Goal: Task Accomplishment & Management: Complete application form

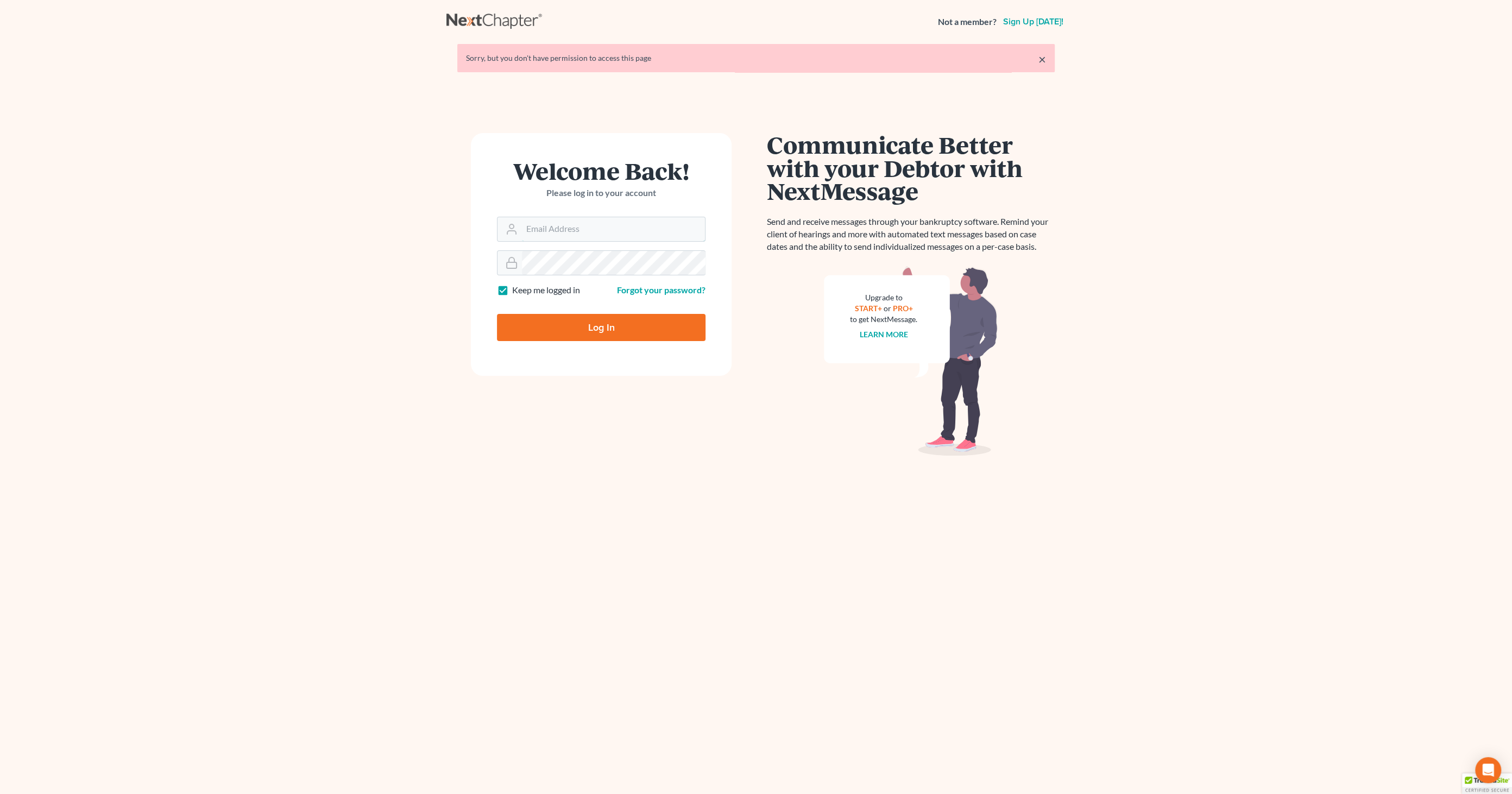
type input "[EMAIL_ADDRESS][DOMAIN_NAME]"
click at [578, 329] on input "Log In" at bounding box center [601, 327] width 208 height 27
type input "Thinking..."
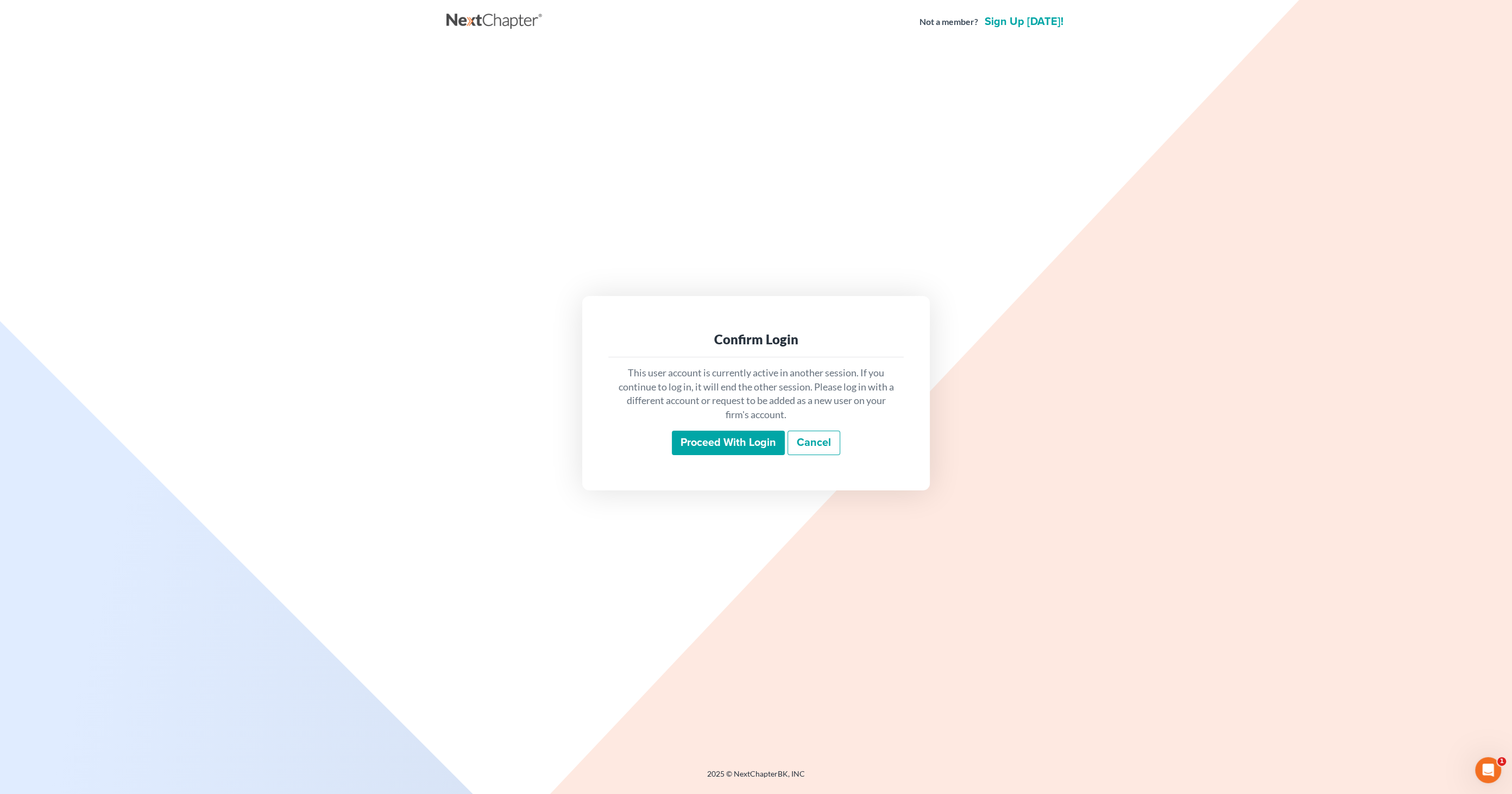
click at [731, 443] on input "Proceed with login" at bounding box center [729, 443] width 113 height 25
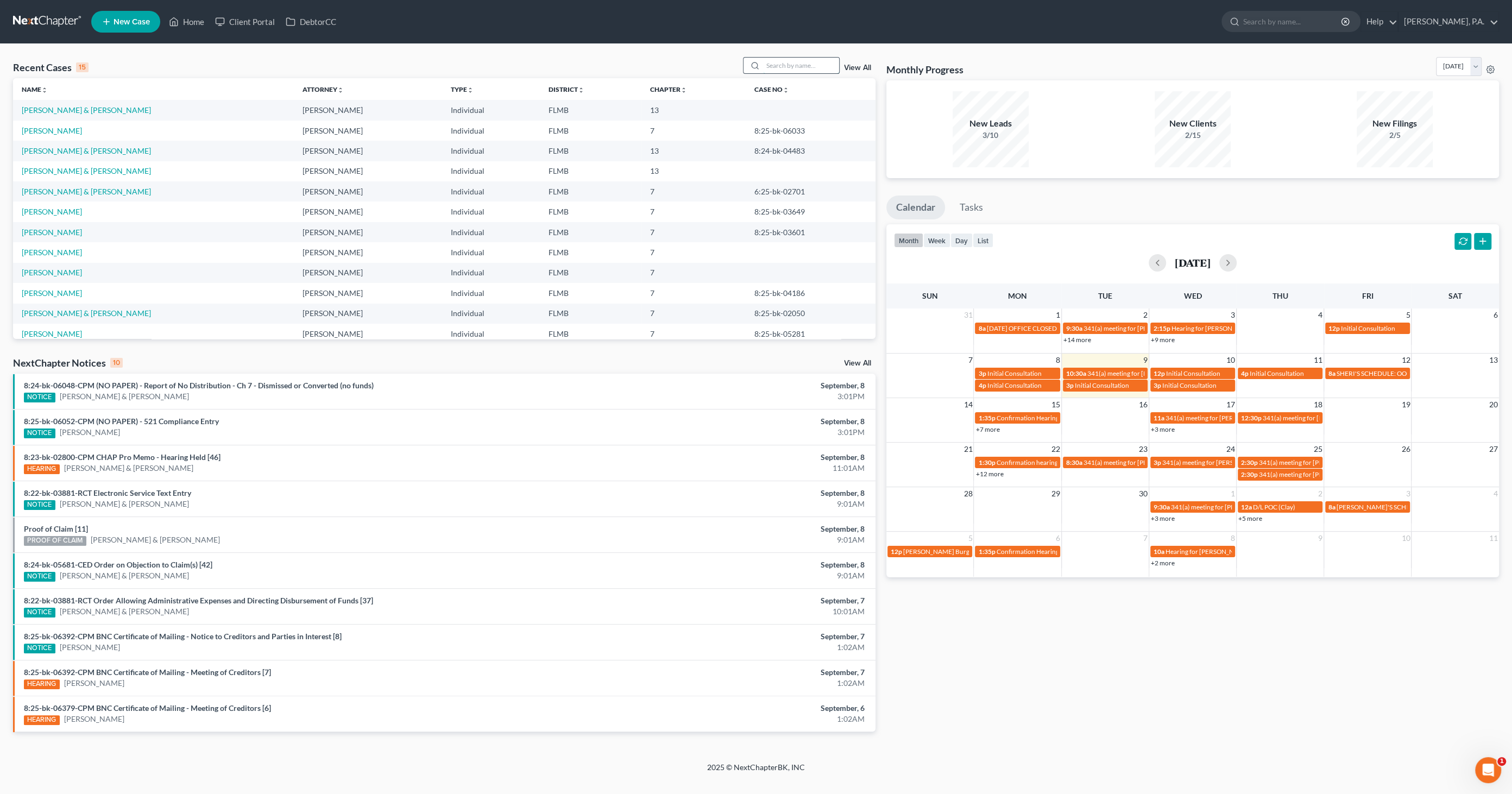
click at [794, 68] on input "search" at bounding box center [801, 66] width 76 height 16
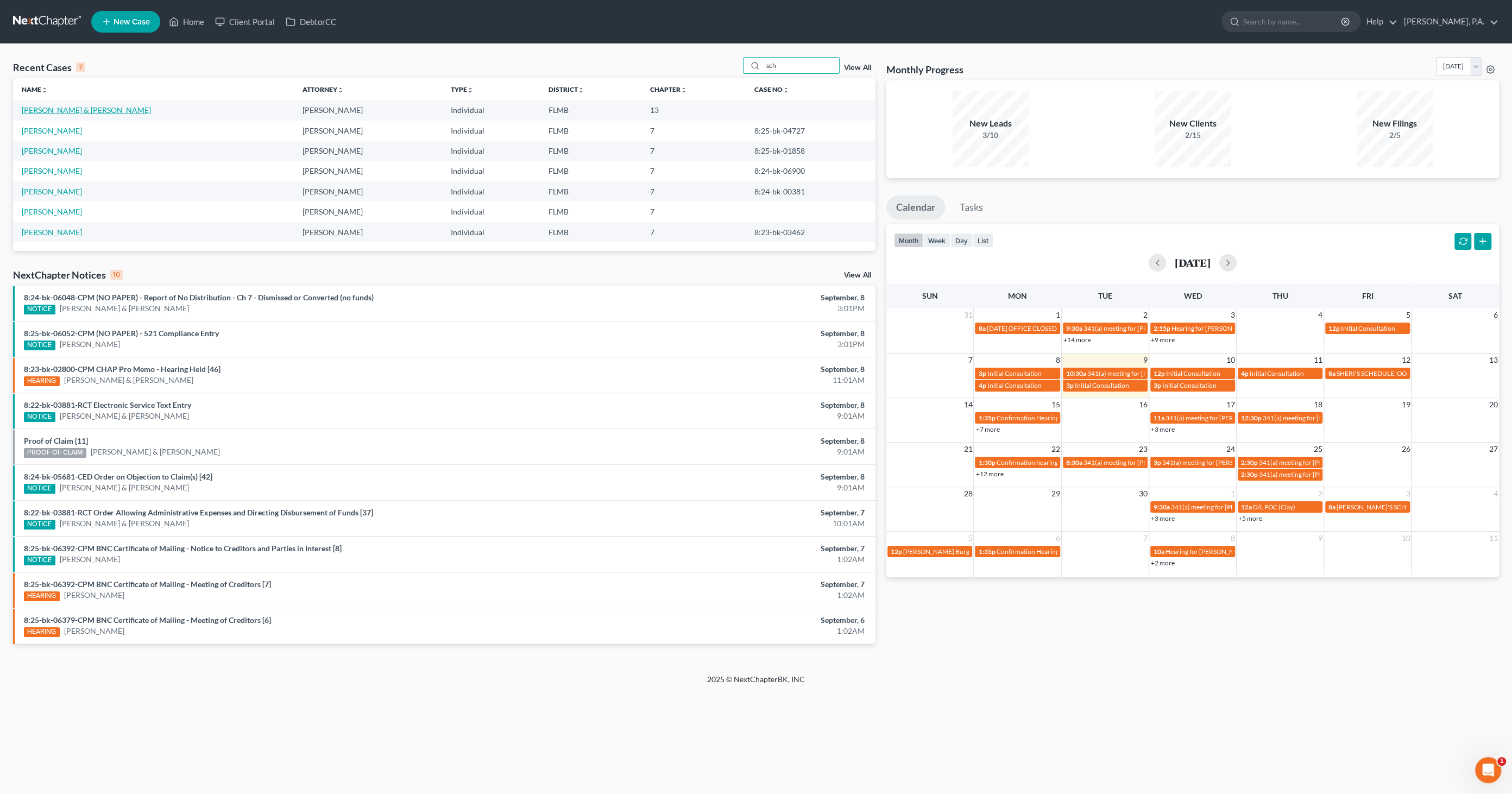
type input "sch"
click at [61, 111] on link "[PERSON_NAME] & [PERSON_NAME]" at bounding box center [86, 110] width 130 height 9
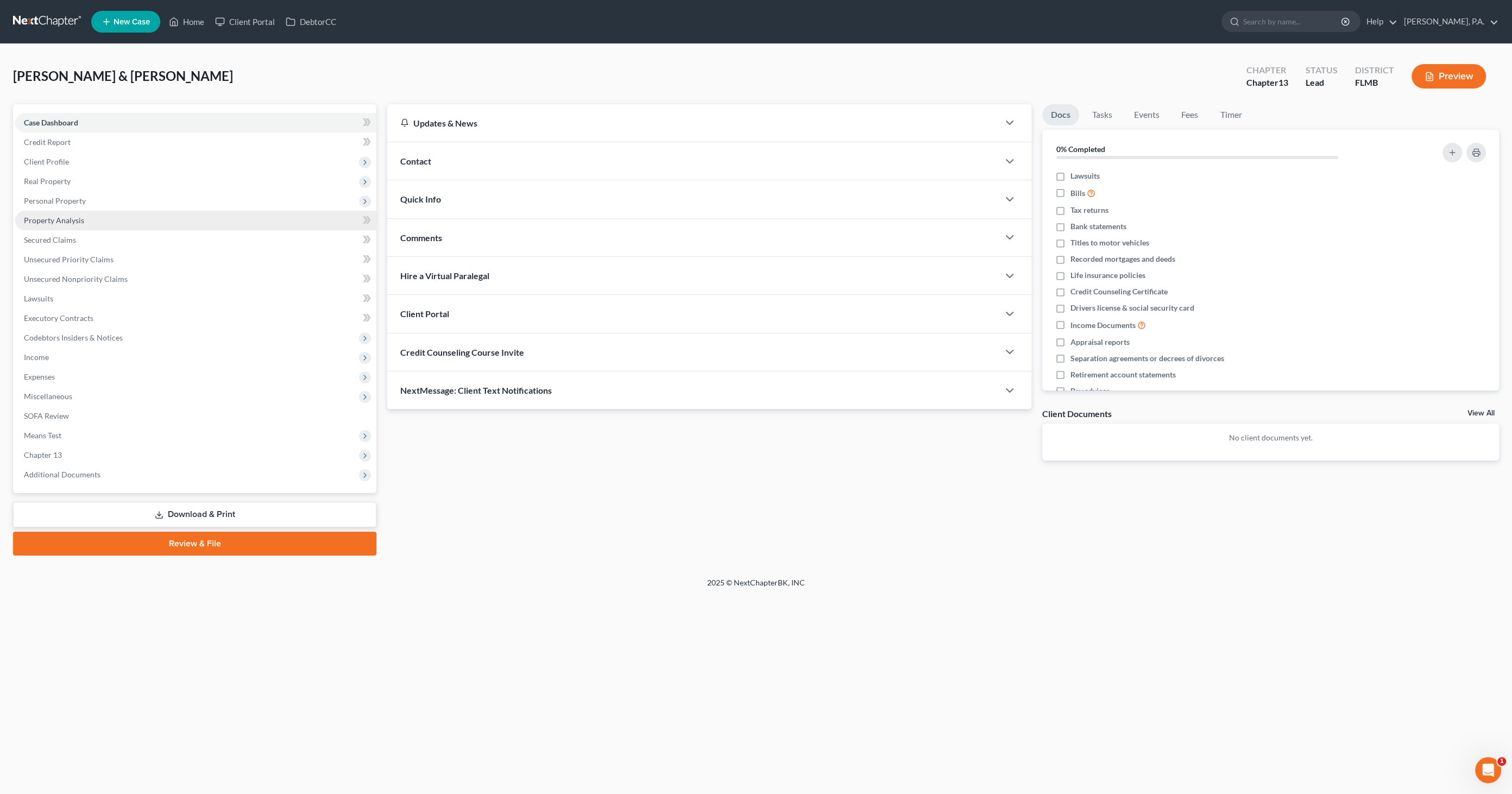
click at [64, 219] on span "Property Analysis" at bounding box center [54, 220] width 61 height 9
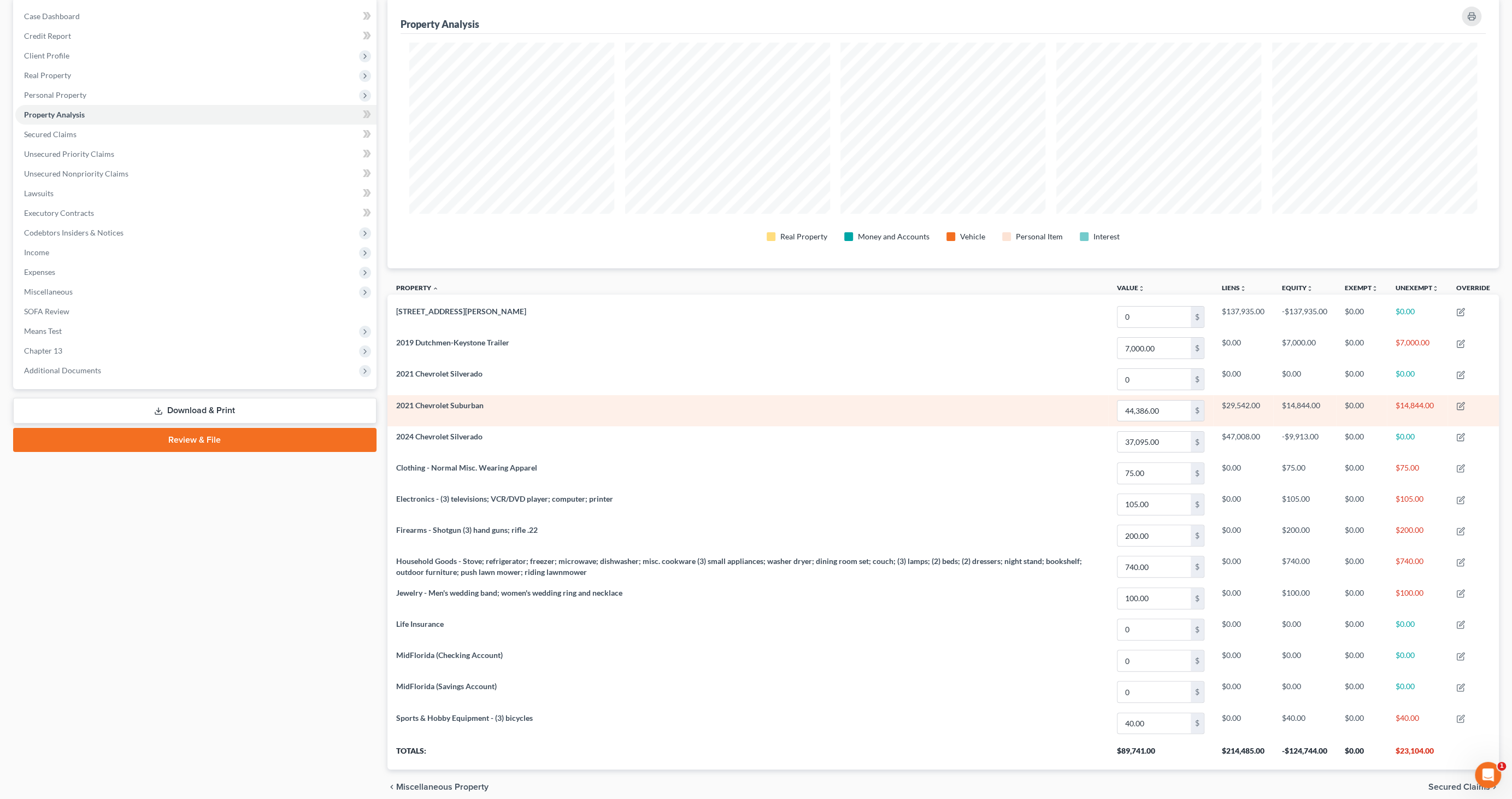
scroll to position [149, 0]
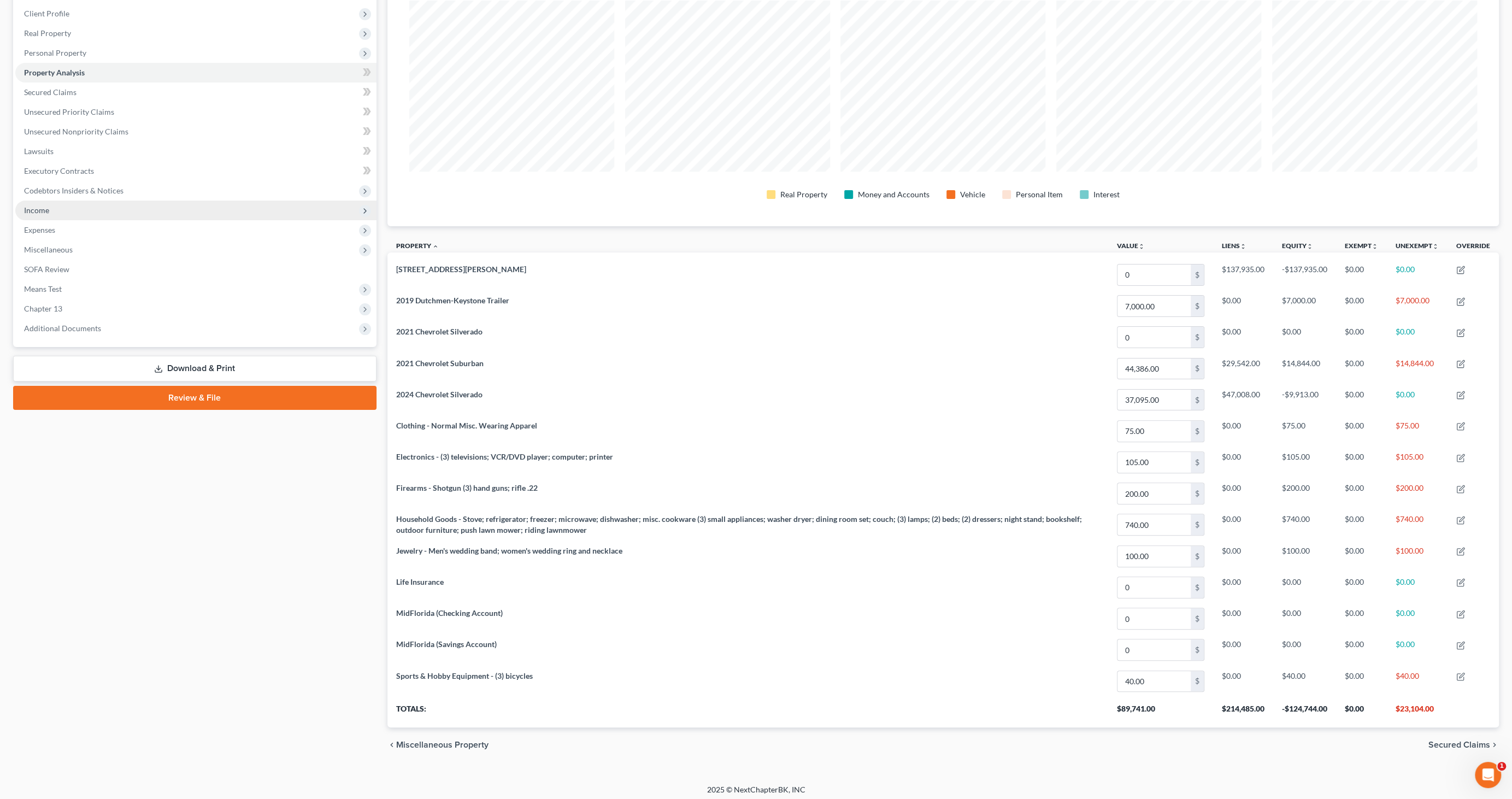
click at [58, 218] on span "Income" at bounding box center [196, 211] width 361 height 20
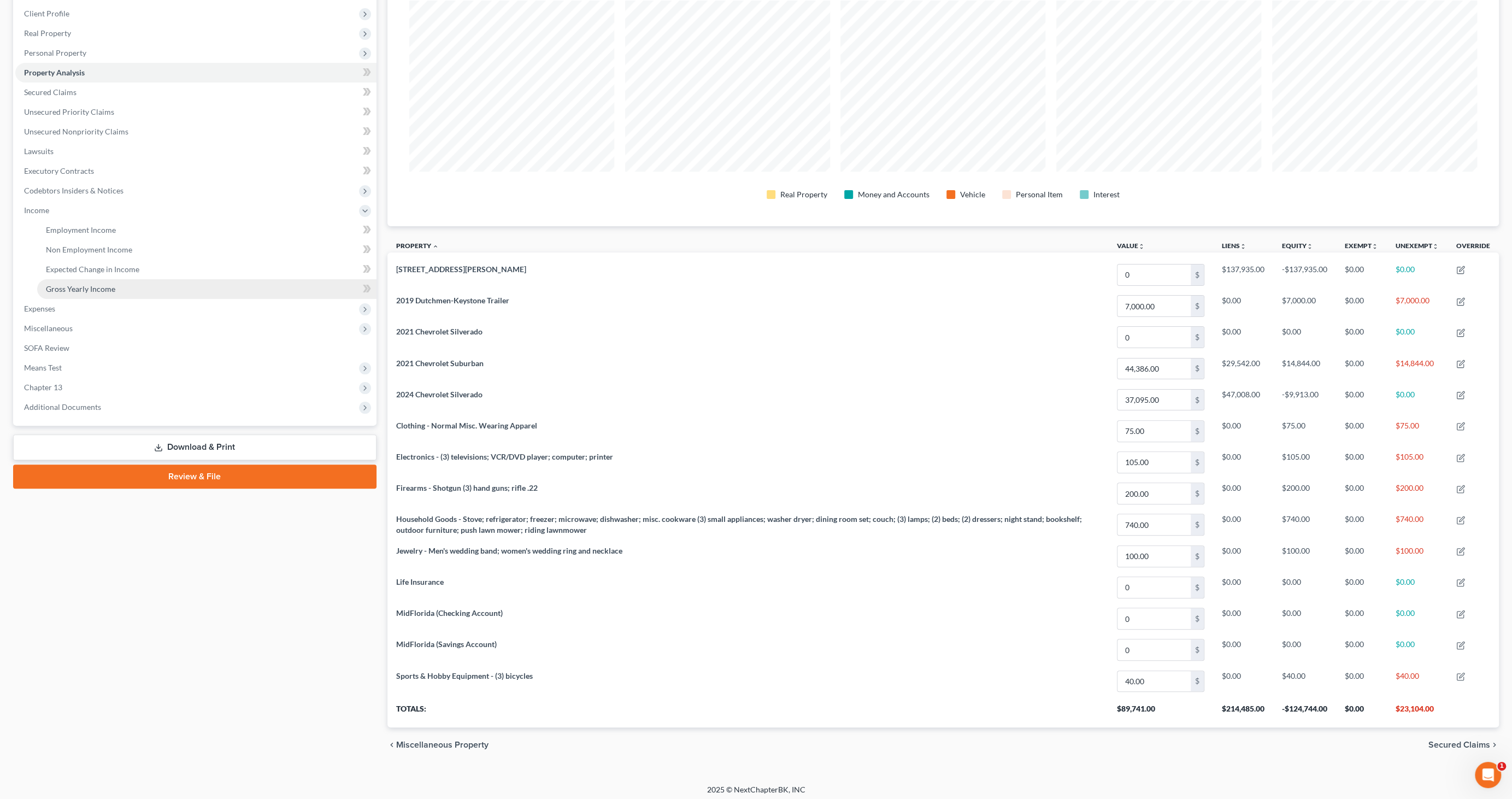
click at [80, 281] on link "Gross Yearly Income" at bounding box center [206, 289] width 339 height 20
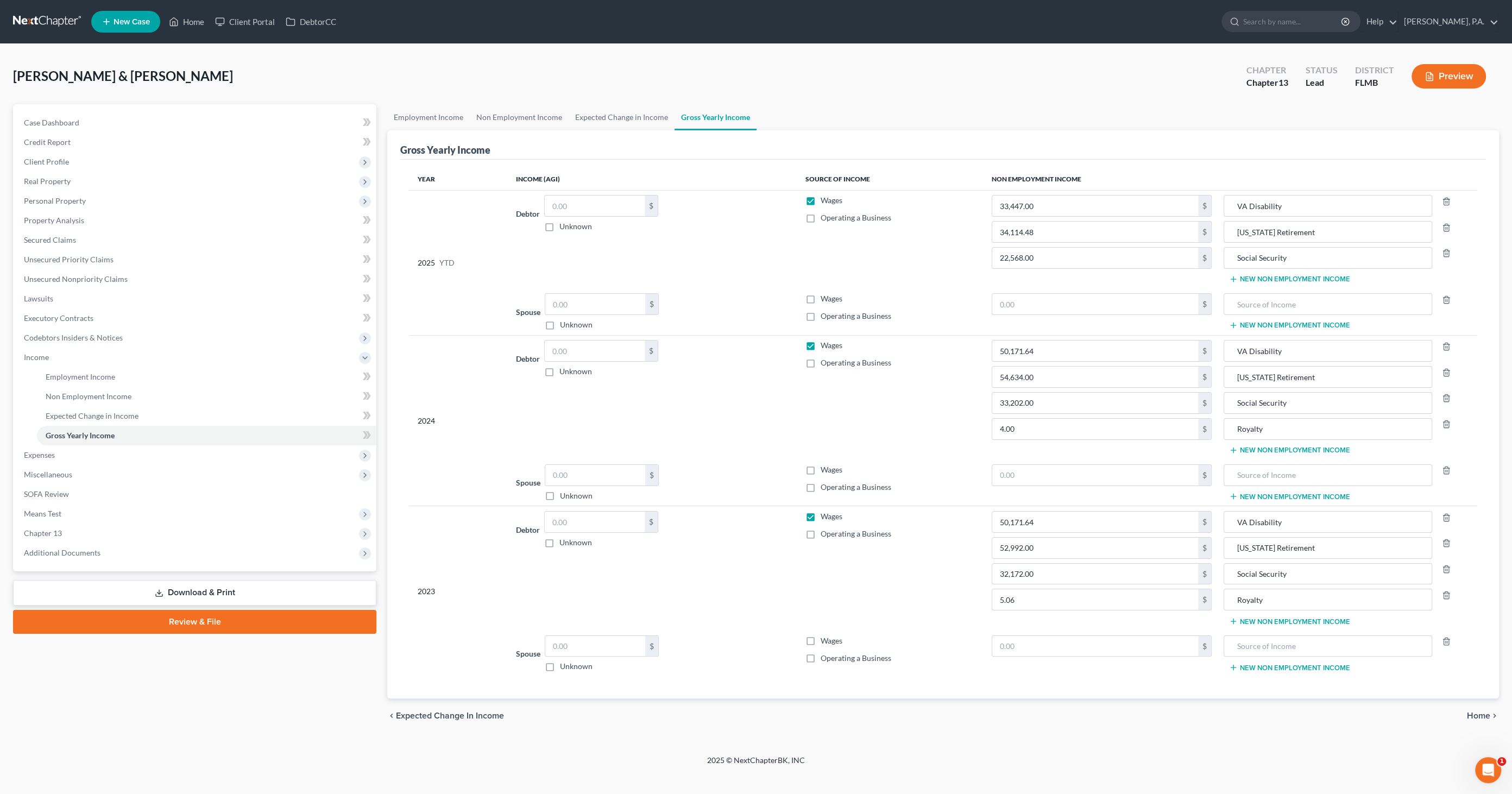
click at [820, 201] on label "Wages" at bounding box center [831, 200] width 22 height 11
click at [825, 201] on input "Wages" at bounding box center [828, 198] width 7 height 7
checkbox input "false"
click at [820, 348] on label "Wages" at bounding box center [831, 345] width 22 height 11
click at [825, 347] on input "Wages" at bounding box center [828, 343] width 7 height 7
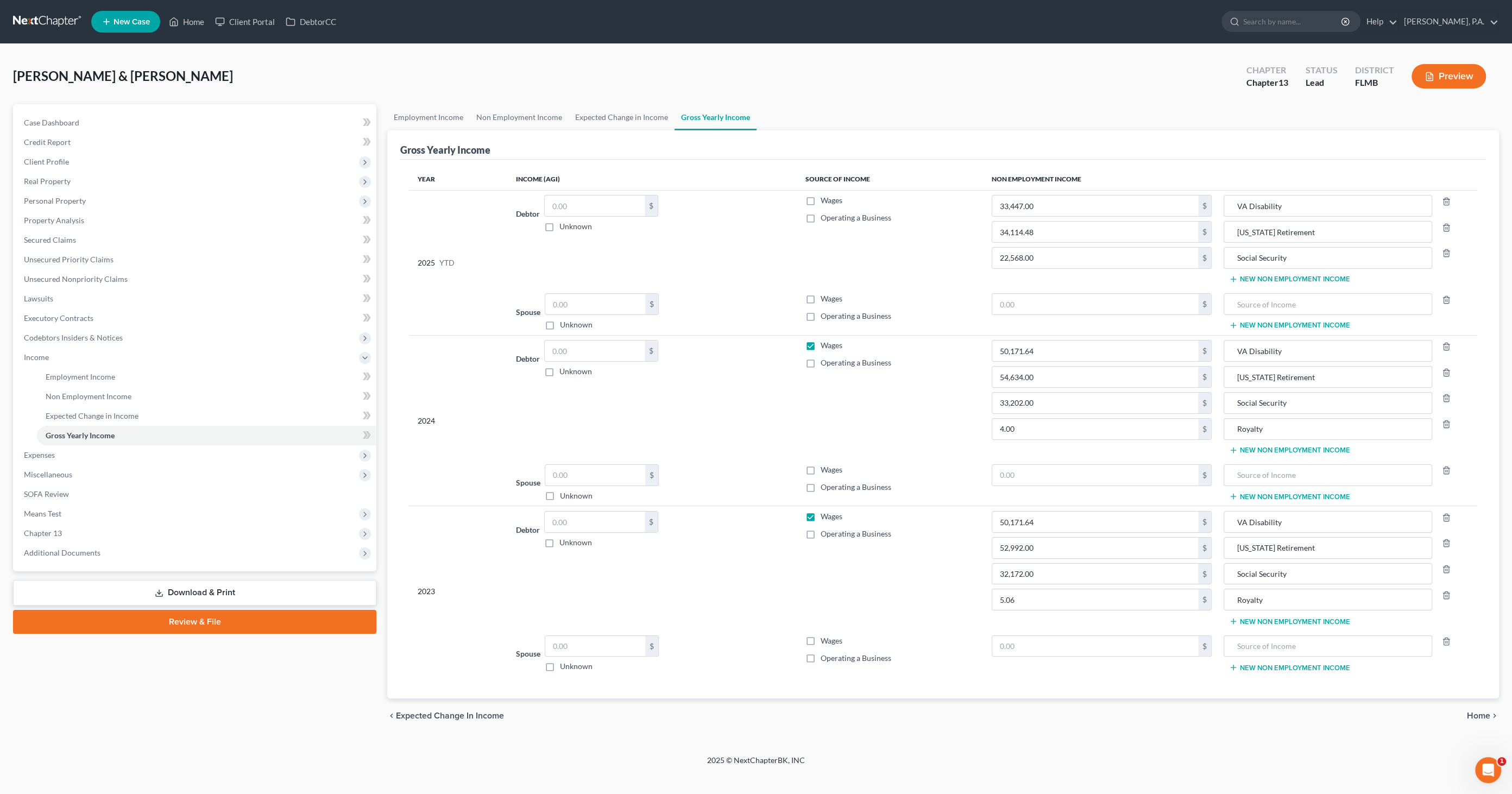
checkbox input "false"
click at [821, 512] on span "Wages" at bounding box center [831, 516] width 22 height 9
click at [825, 512] on input "Wages" at bounding box center [828, 514] width 7 height 7
checkbox input "false"
click at [39, 457] on span "Expenses" at bounding box center [39, 455] width 31 height 9
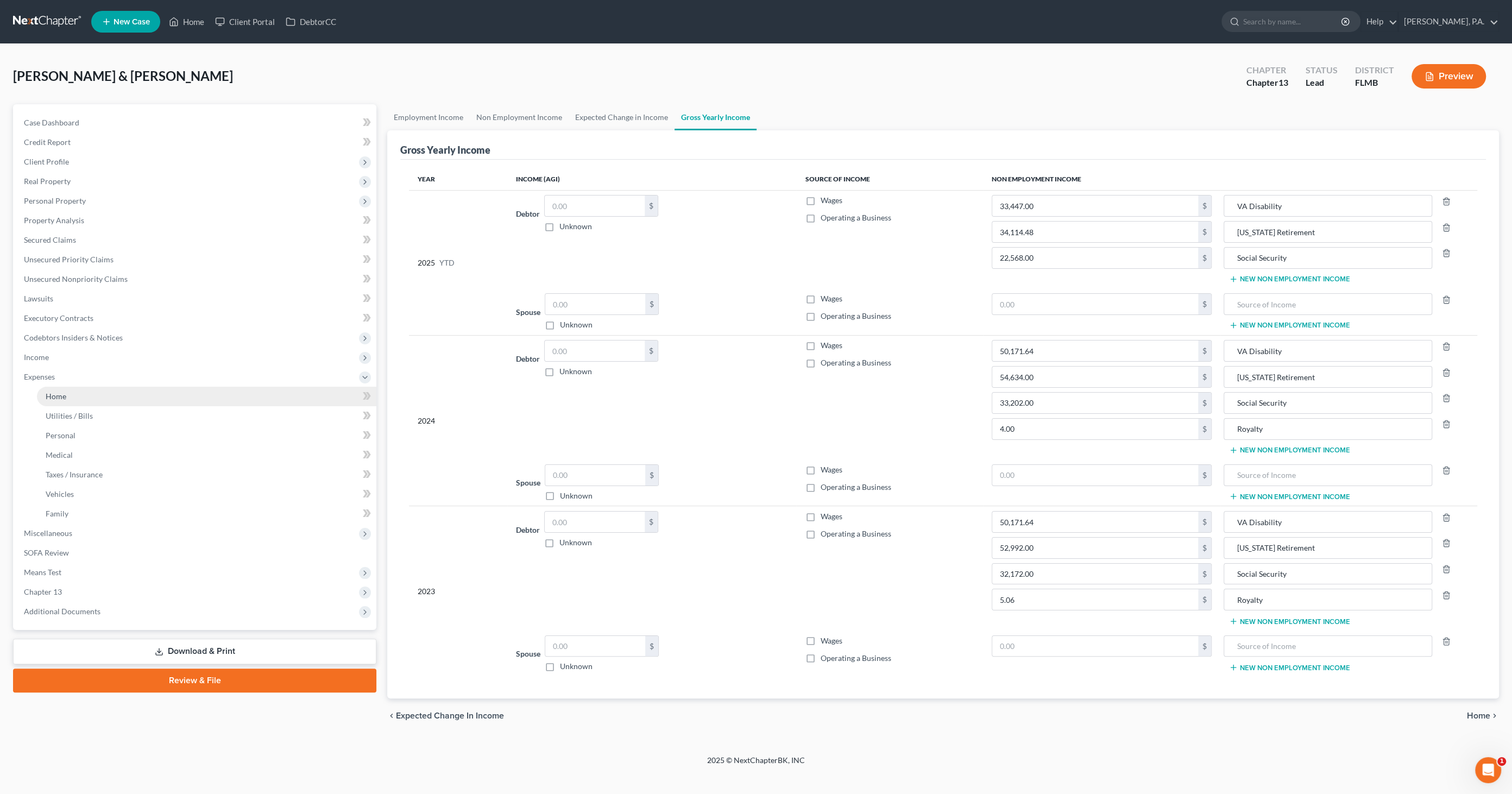
click at [68, 394] on link "Home" at bounding box center [207, 397] width 339 height 20
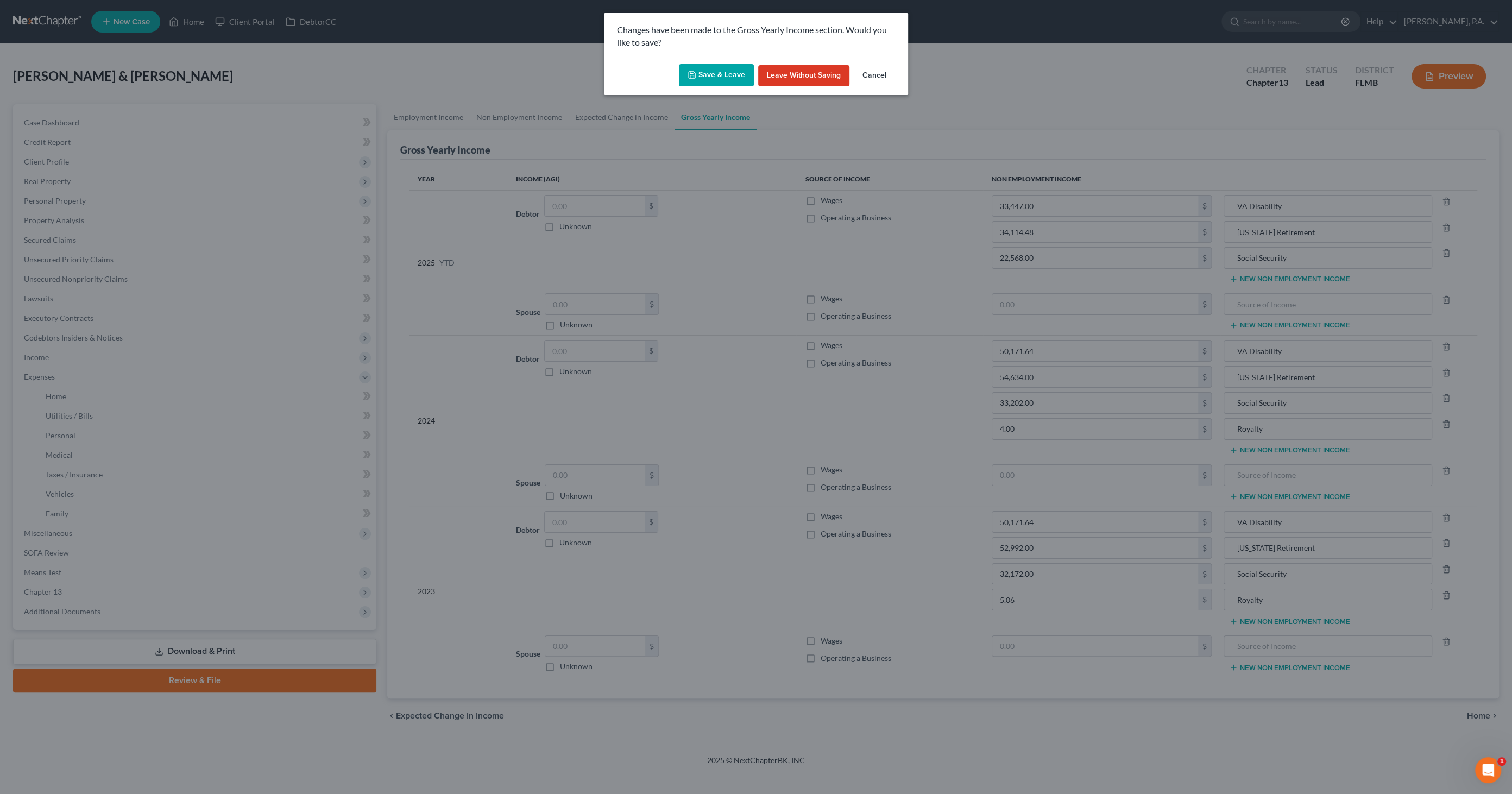
click at [718, 74] on button "Save & Leave" at bounding box center [716, 75] width 75 height 23
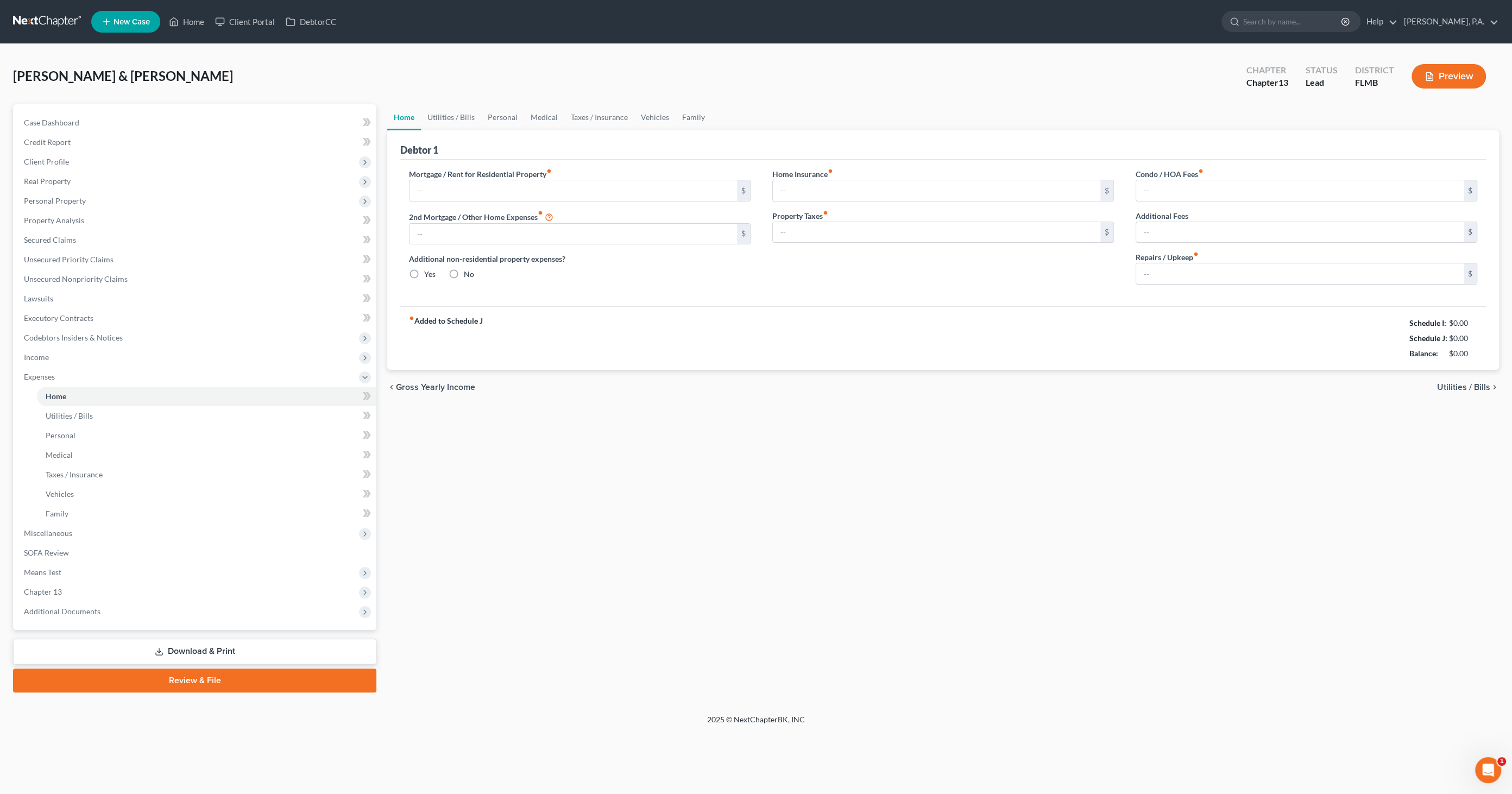
type input "868.51"
type input "0.00"
radio input "true"
type input "0.00"
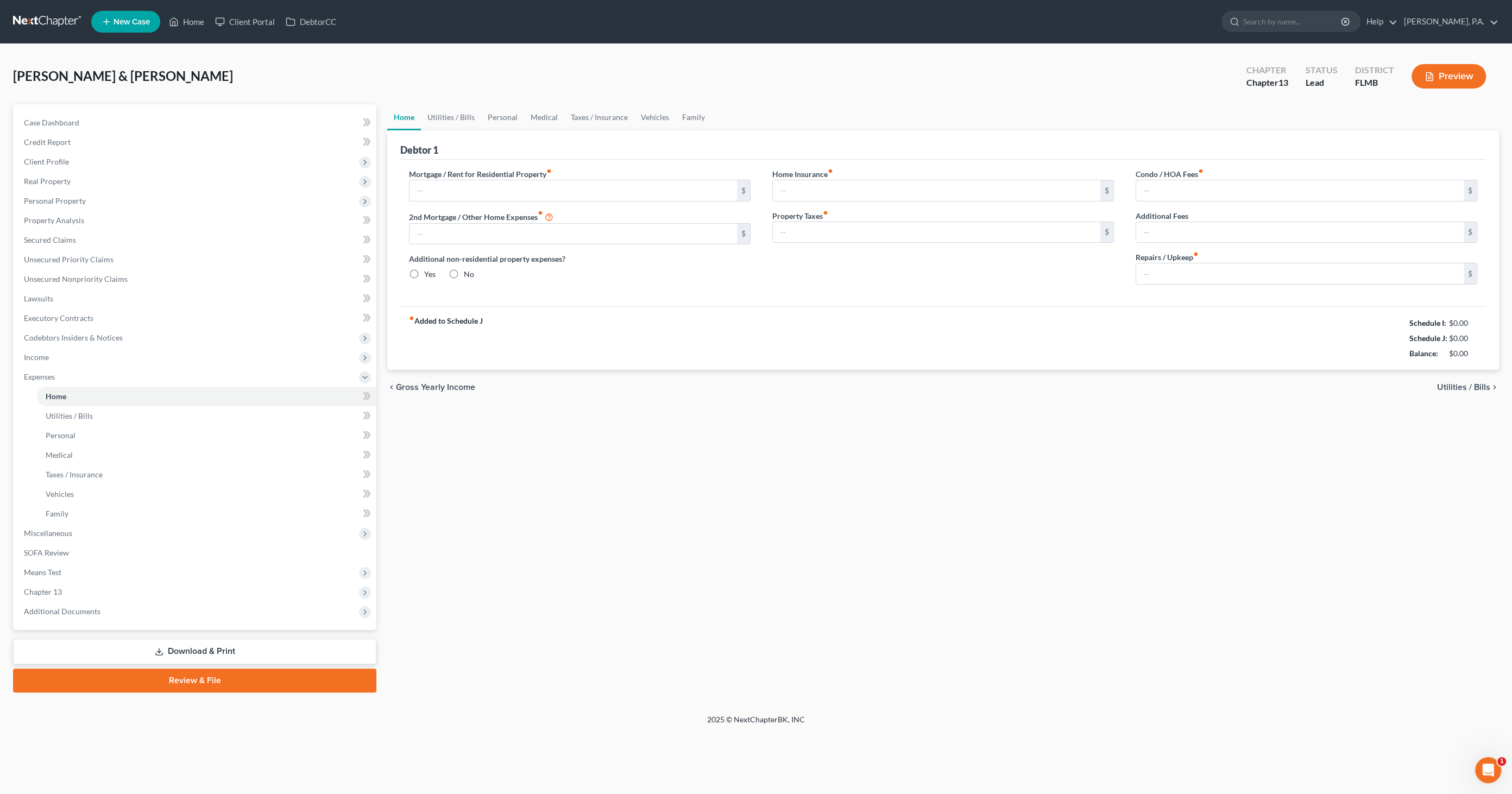
type input "0.00"
type input "200.00"
